Goal: Navigation & Orientation: Find specific page/section

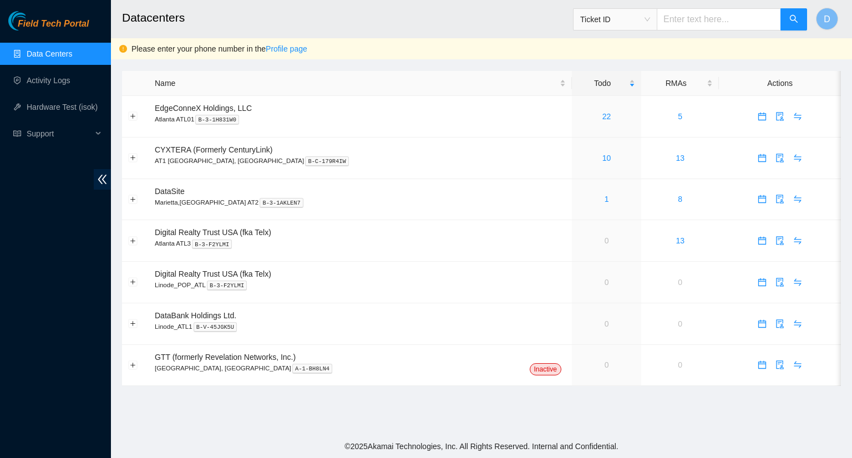
click at [50, 52] on link "Data Centers" at bounding box center [49, 53] width 45 height 9
click at [49, 76] on link "Activity Logs" at bounding box center [49, 80] width 44 height 9
click at [604, 203] on link "1" at bounding box center [606, 199] width 4 height 9
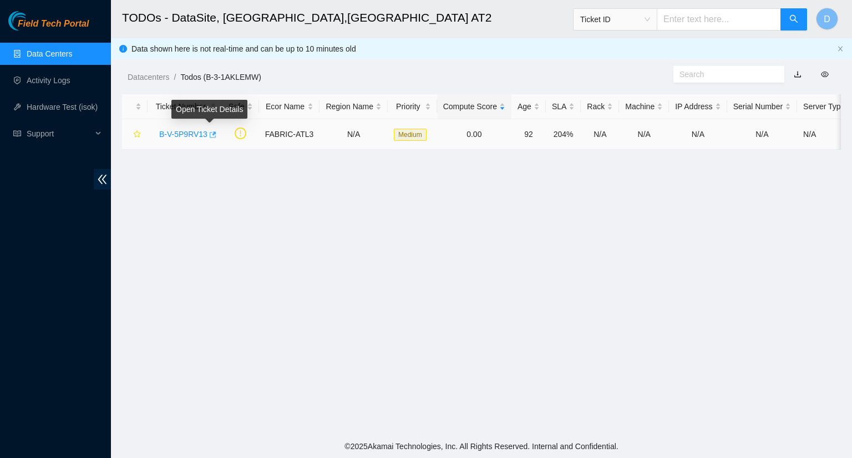
click at [210, 133] on icon "button" at bounding box center [212, 135] width 8 height 8
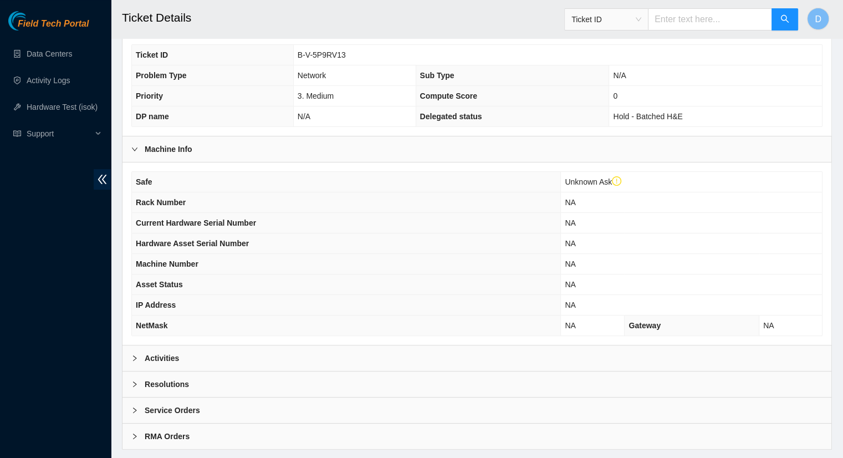
scroll to position [312, 0]
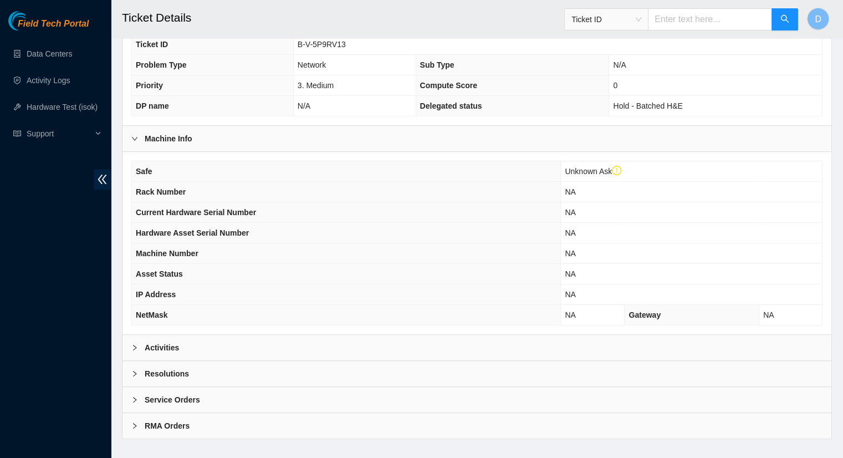
click at [165, 342] on b "Activities" at bounding box center [162, 348] width 34 height 12
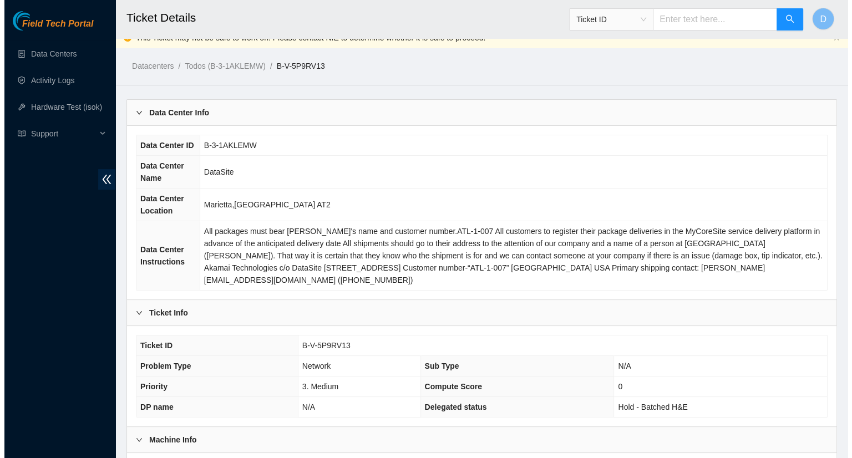
scroll to position [0, 0]
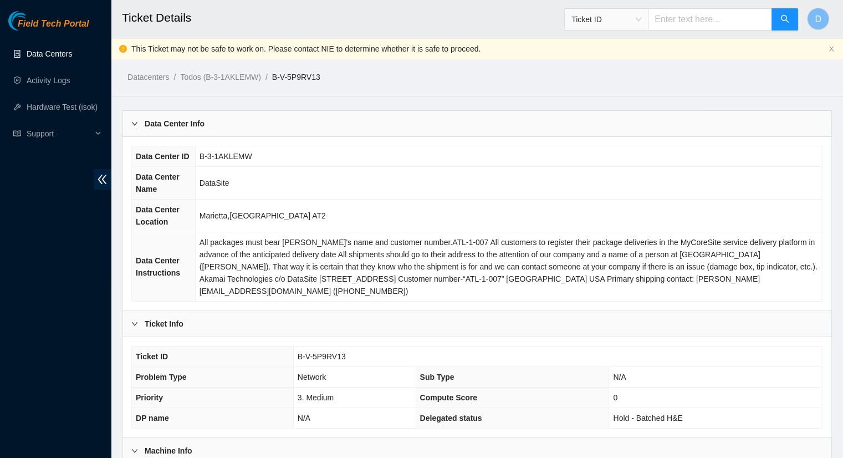
click at [44, 54] on link "Data Centers" at bounding box center [49, 53] width 45 height 9
